Goal: Book appointment/travel/reservation

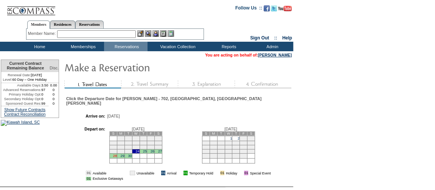
click at [113, 156] on link "28" at bounding box center [115, 156] width 4 height 4
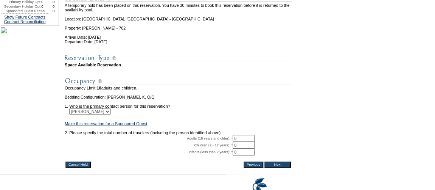
scroll to position [128, 0]
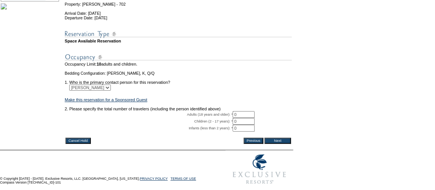
drag, startPoint x: 242, startPoint y: 130, endPoint x: 207, endPoint y: 129, distance: 34.9
click at [207, 118] on tr "Adults (18 years and older): * 0 * *" at bounding box center [178, 114] width 227 height 7
type input "3"
click at [279, 144] on input "Next" at bounding box center [278, 140] width 27 height 6
